Goal: Navigation & Orientation: Understand site structure

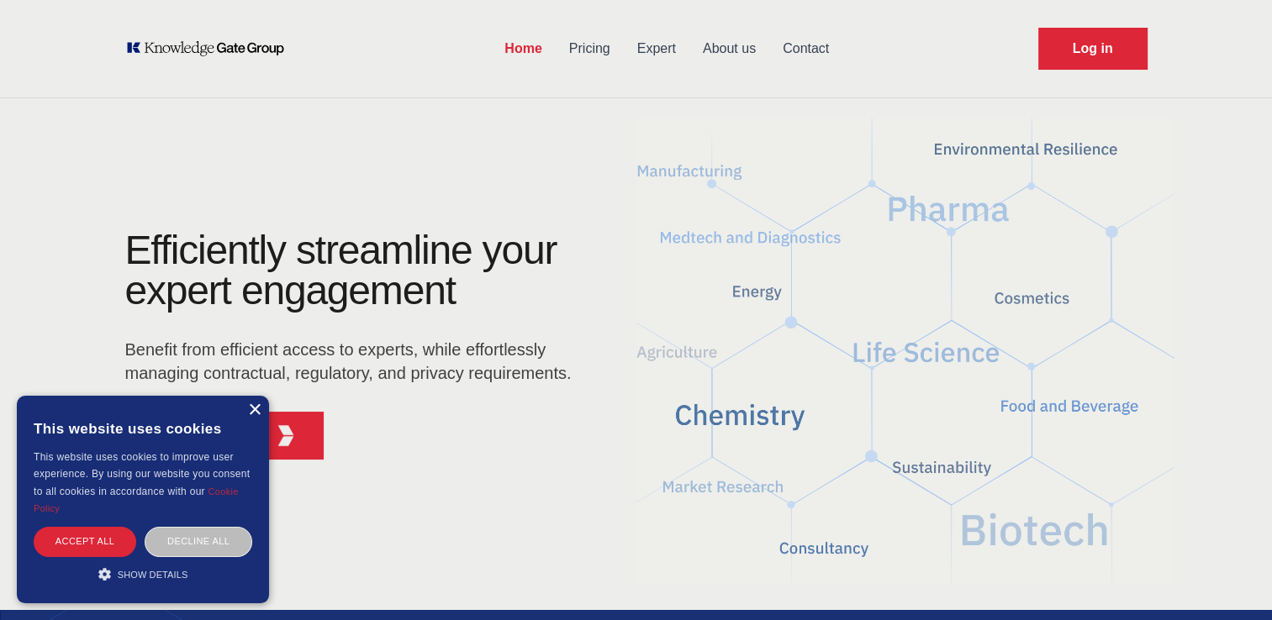
click at [258, 412] on div "×" at bounding box center [254, 410] width 13 height 13
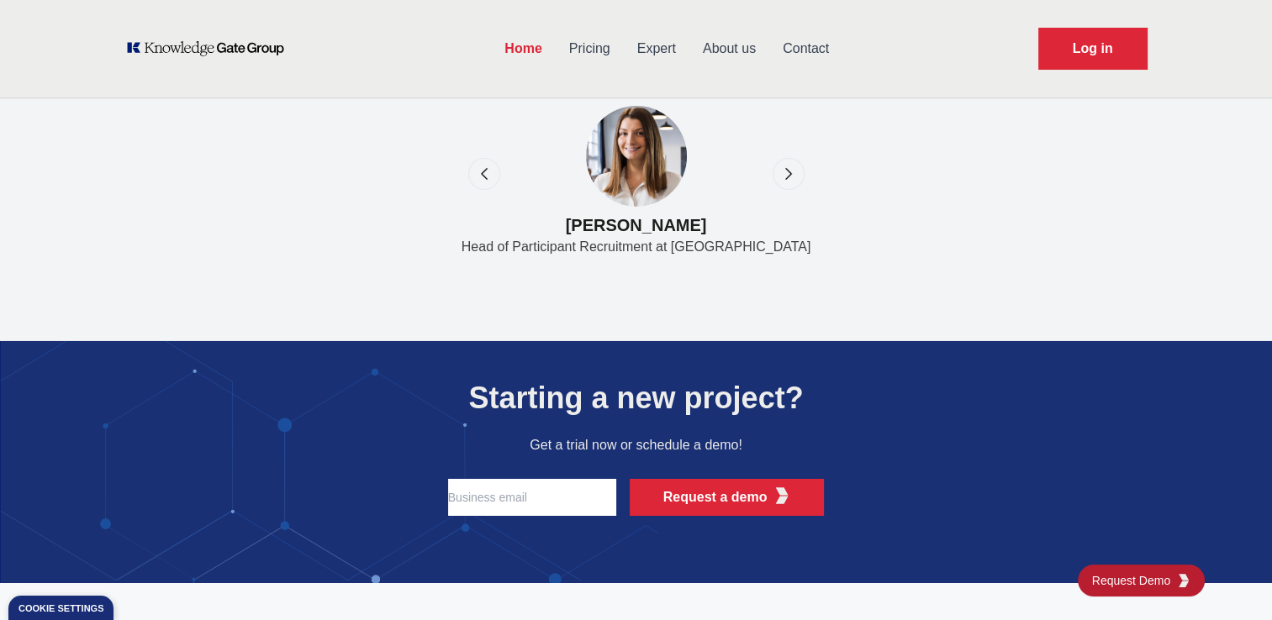
scroll to position [5618, 0]
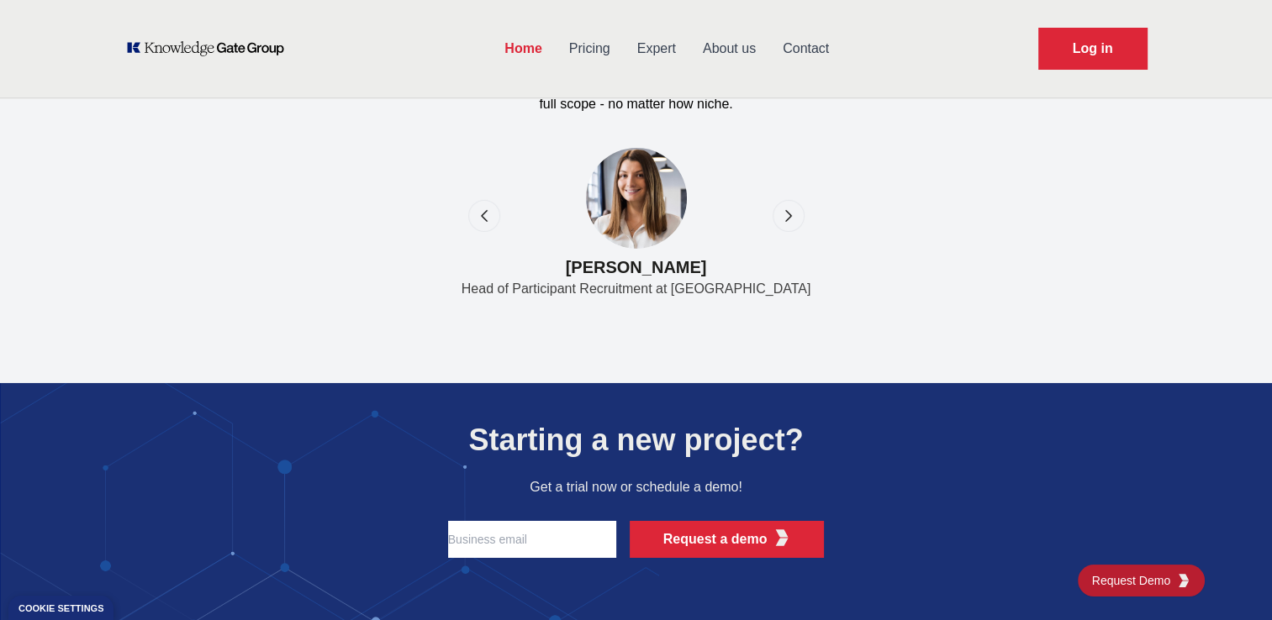
click at [817, 45] on link "Contact" at bounding box center [805, 49] width 73 height 44
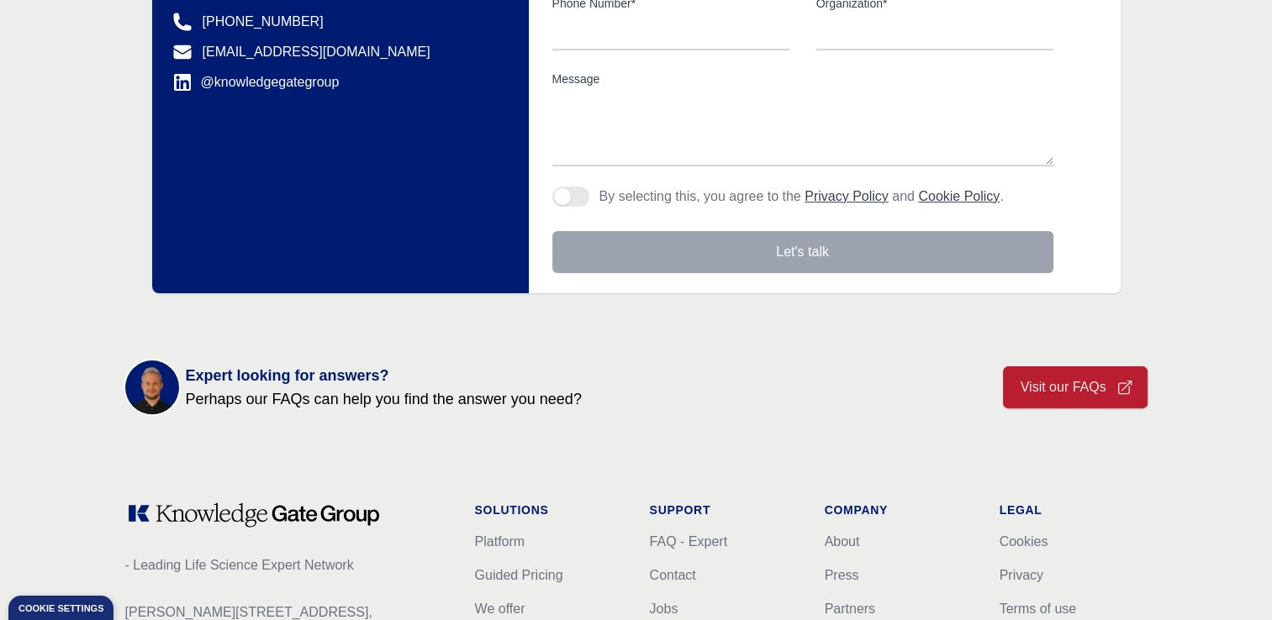
scroll to position [663, 0]
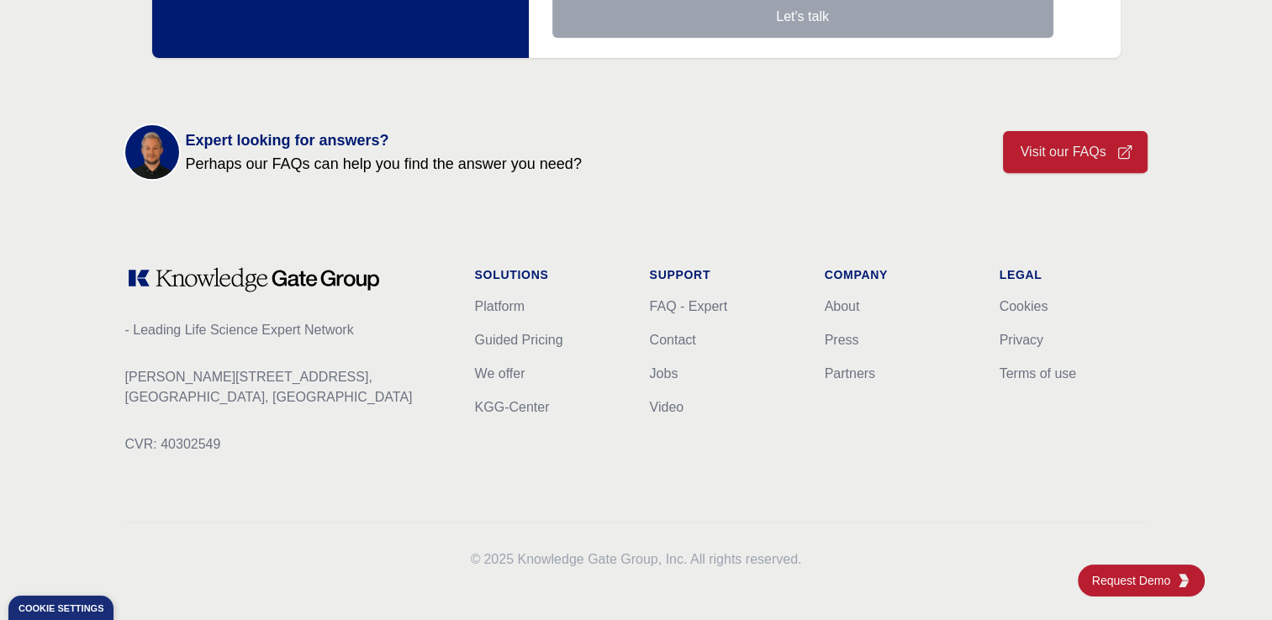
click at [955, 502] on div "- Leading Life Science Expert Network [PERSON_NAME][STREET_ADDRESS] CVR: 403025…" at bounding box center [636, 418] width 1076 height 411
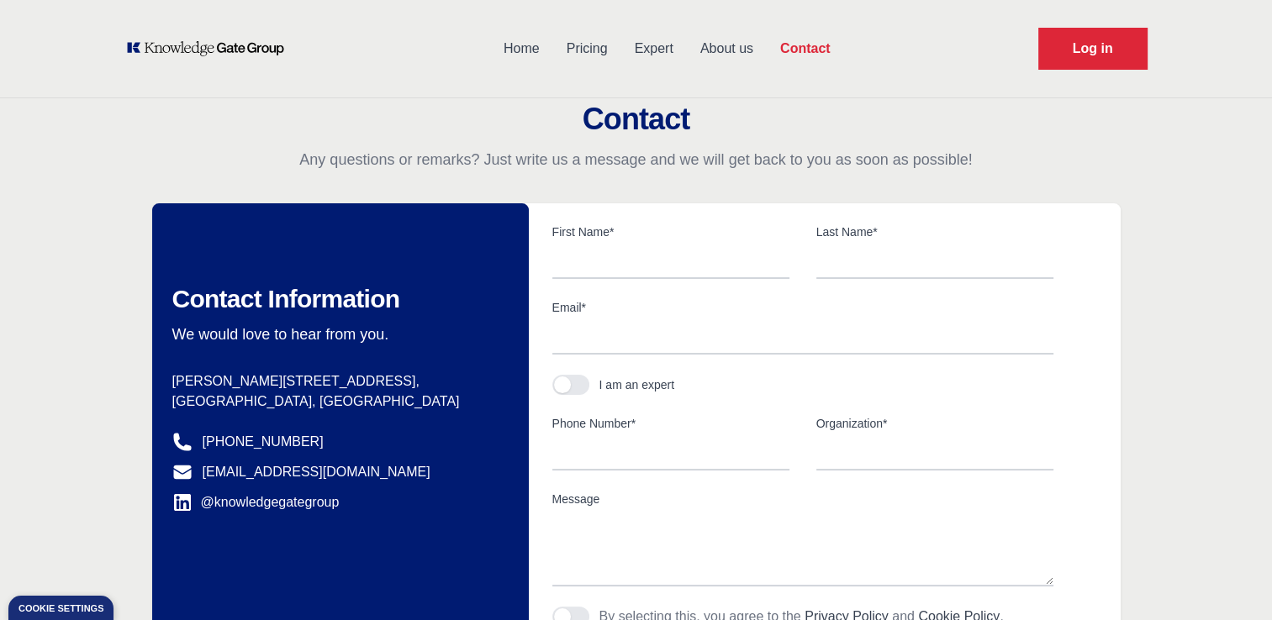
scroll to position [0, 0]
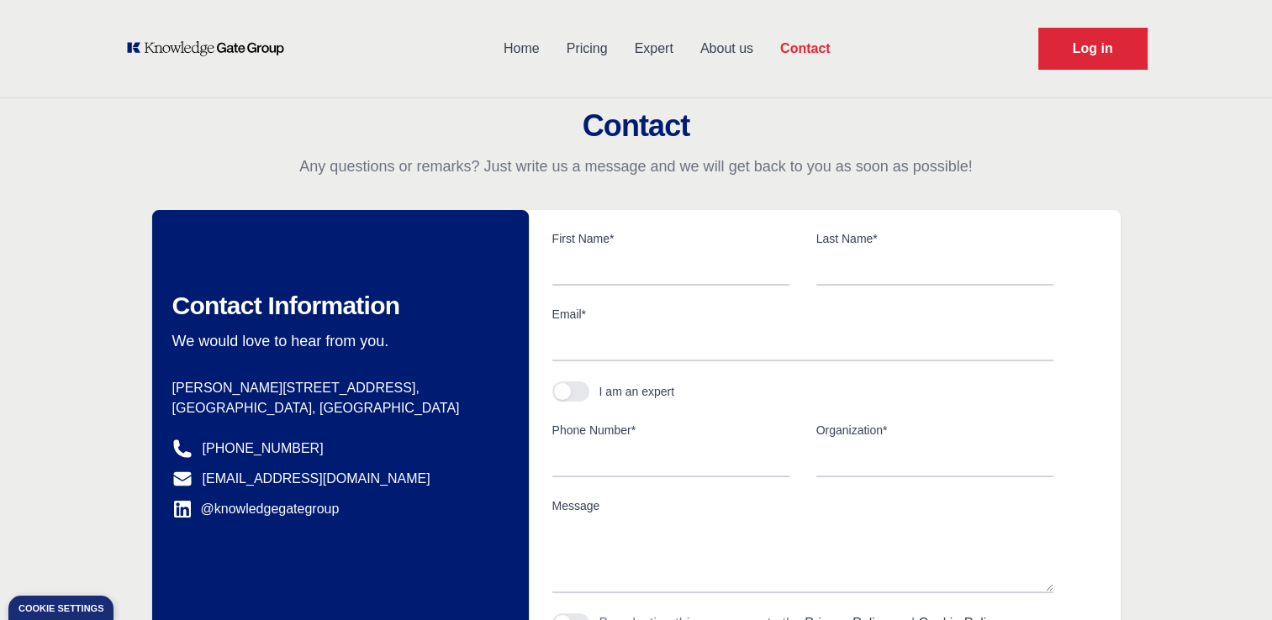
click at [718, 172] on p "Any questions or remarks? Just write us a message and we will get back to you a…" at bounding box center [636, 166] width 1272 height 20
click at [711, 171] on p "Any questions or remarks? Just write us a message and we will get back to you a…" at bounding box center [636, 166] width 1272 height 20
click at [814, 52] on link "Contact" at bounding box center [805, 49] width 77 height 44
click at [512, 52] on link "Home" at bounding box center [521, 49] width 63 height 44
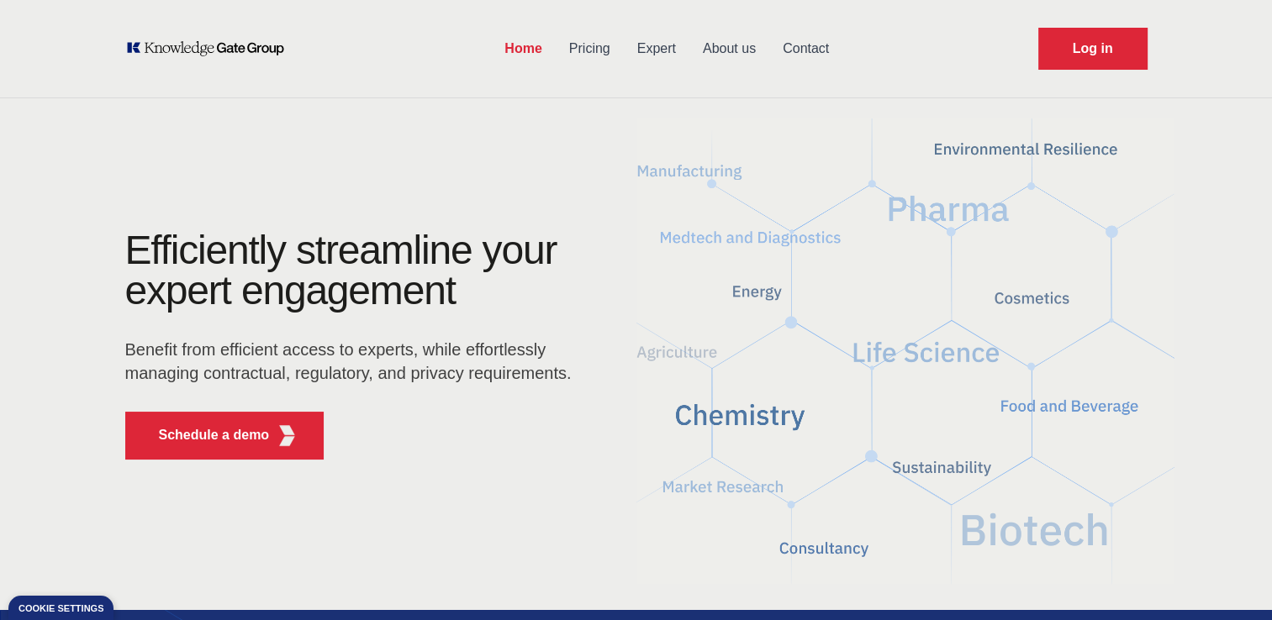
click at [602, 55] on link "Pricing" at bounding box center [590, 49] width 68 height 44
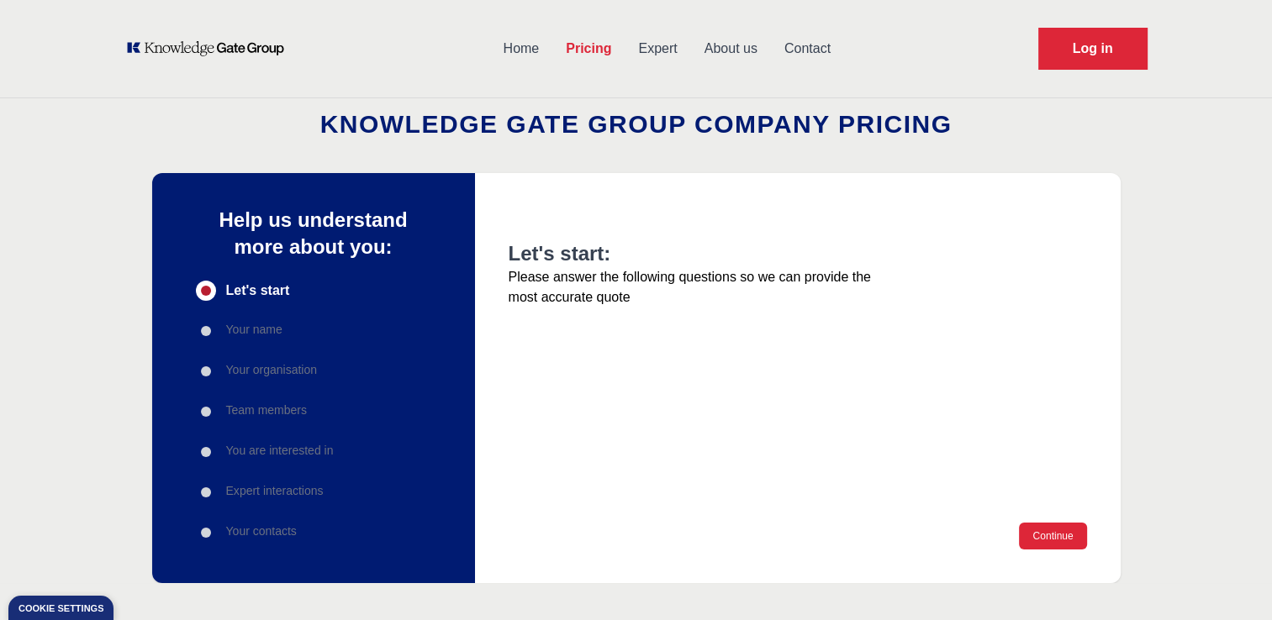
click at [664, 54] on link "Expert" at bounding box center [658, 49] width 66 height 44
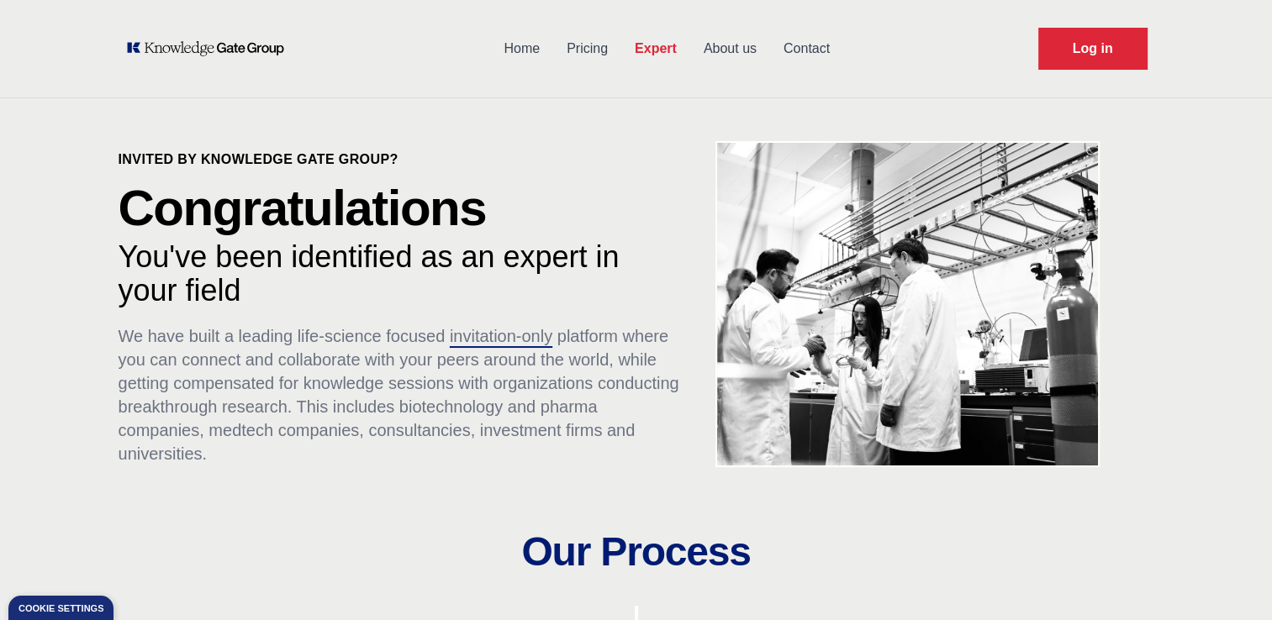
click at [742, 52] on link "About us" at bounding box center [730, 49] width 80 height 44
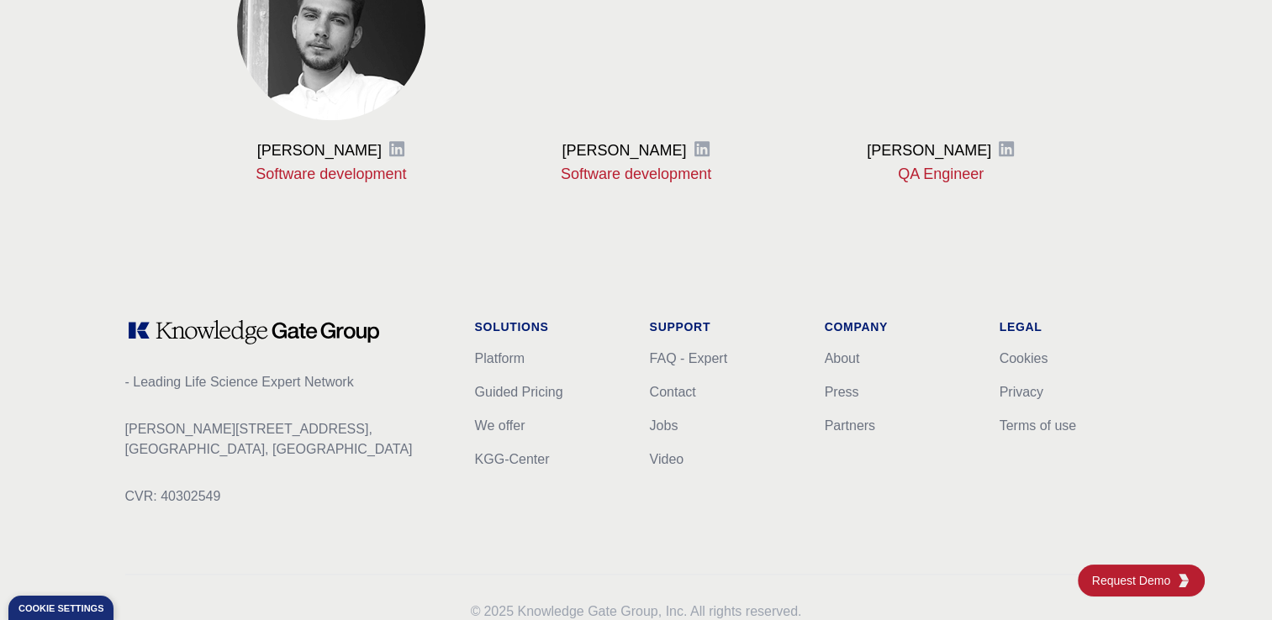
scroll to position [2186, 0]
